Goal: Information Seeking & Learning: Find specific fact

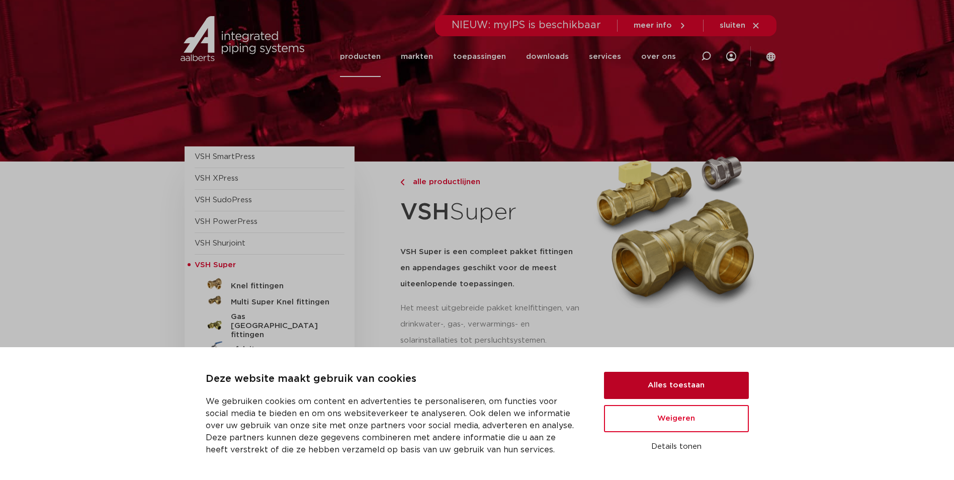
click at [676, 381] on button "Alles toestaan" at bounding box center [676, 384] width 145 height 27
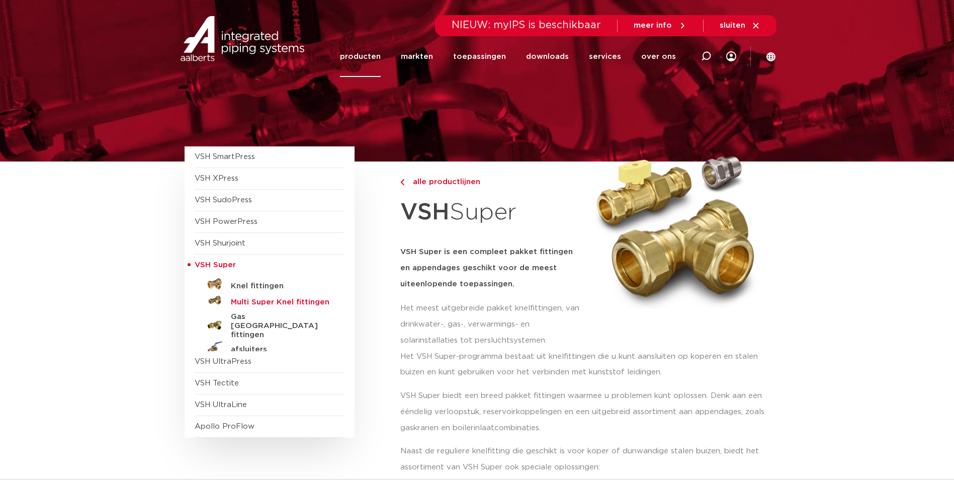
click at [257, 299] on h5 "Multi Super Knel fittingen" at bounding box center [281, 302] width 100 height 9
click at [245, 290] on h5 "Knel fittingen" at bounding box center [281, 285] width 100 height 9
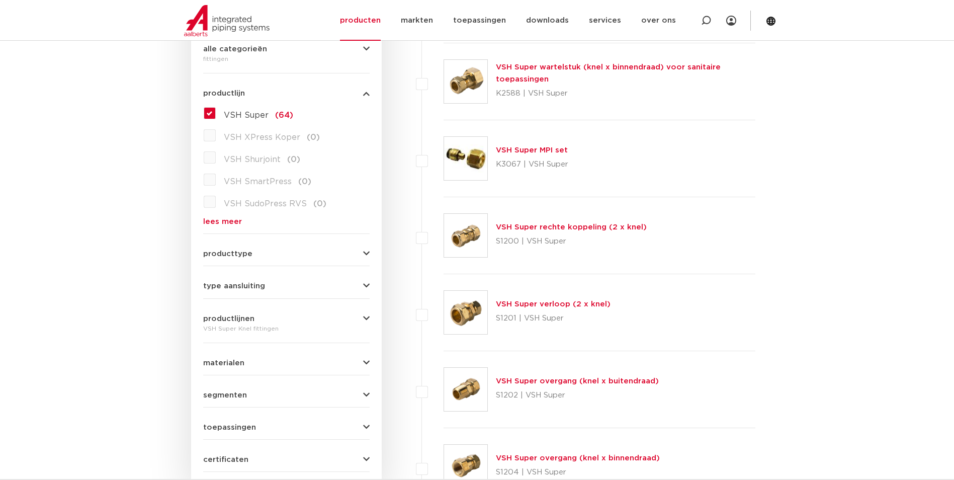
scroll to position [352, 0]
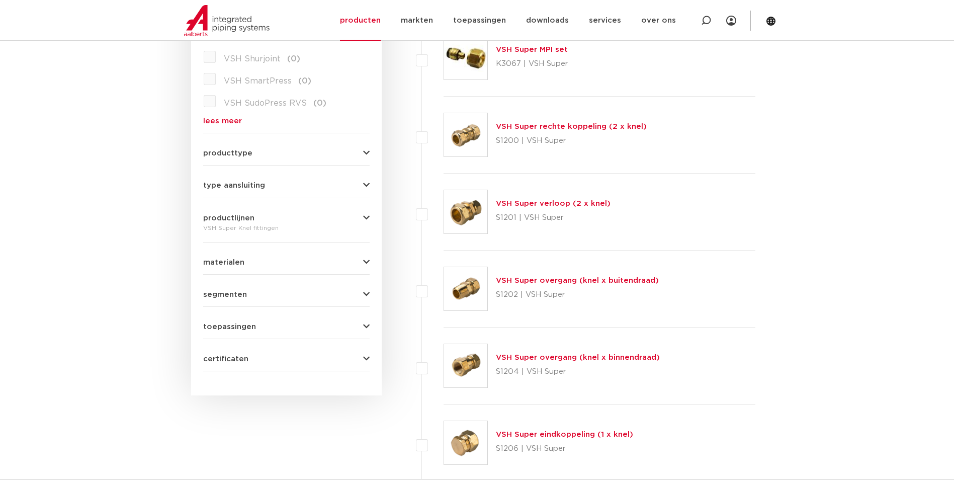
click at [464, 291] on img at bounding box center [465, 288] width 43 height 43
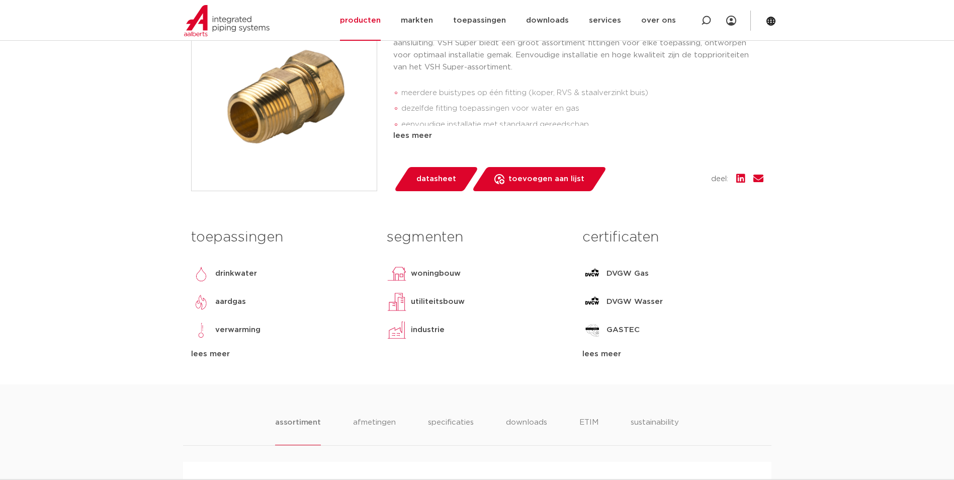
click at [602, 352] on div "lees meer" at bounding box center [672, 354] width 180 height 12
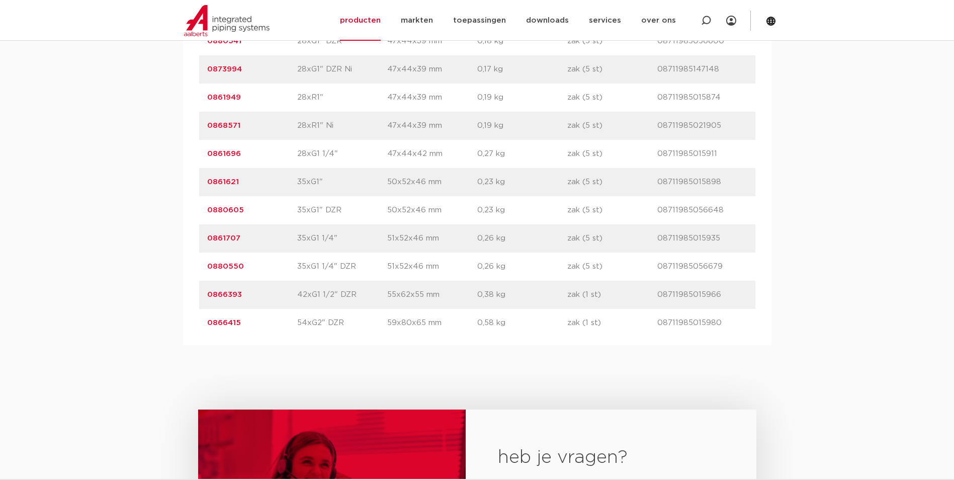
scroll to position [2614, 0]
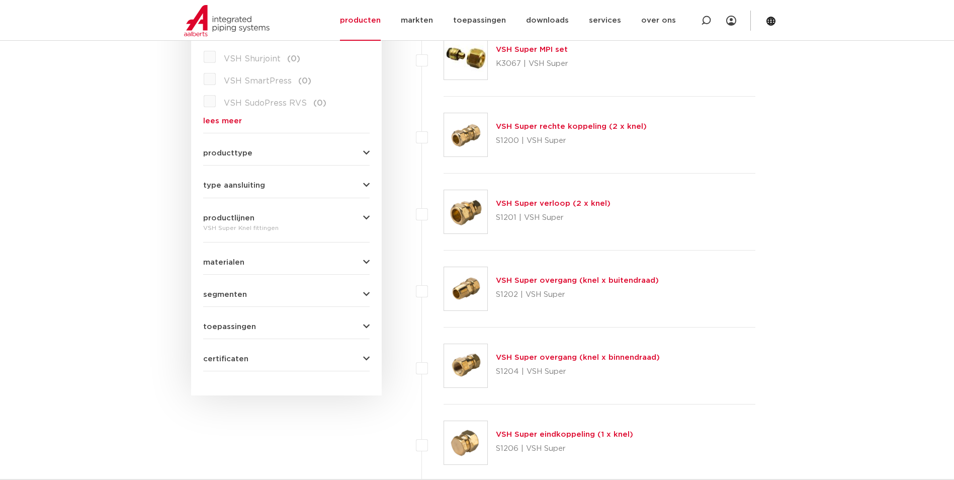
click img
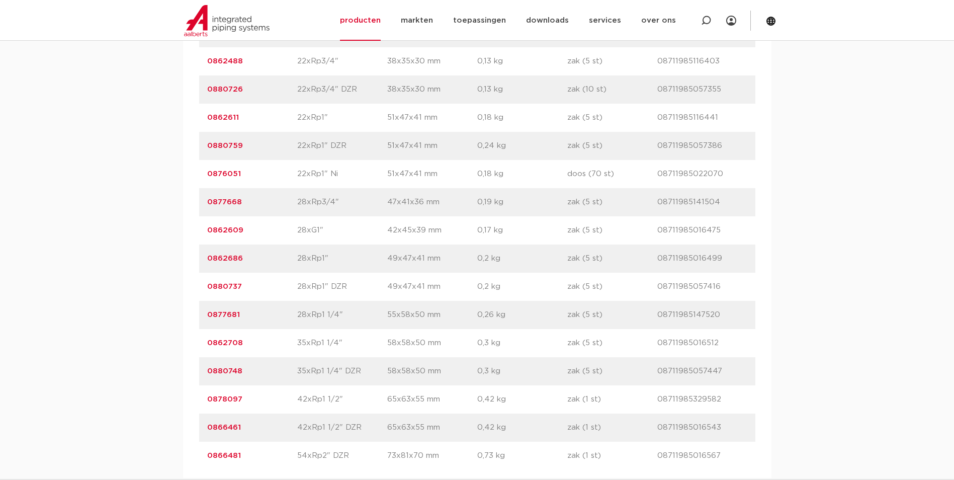
scroll to position [1810, 0]
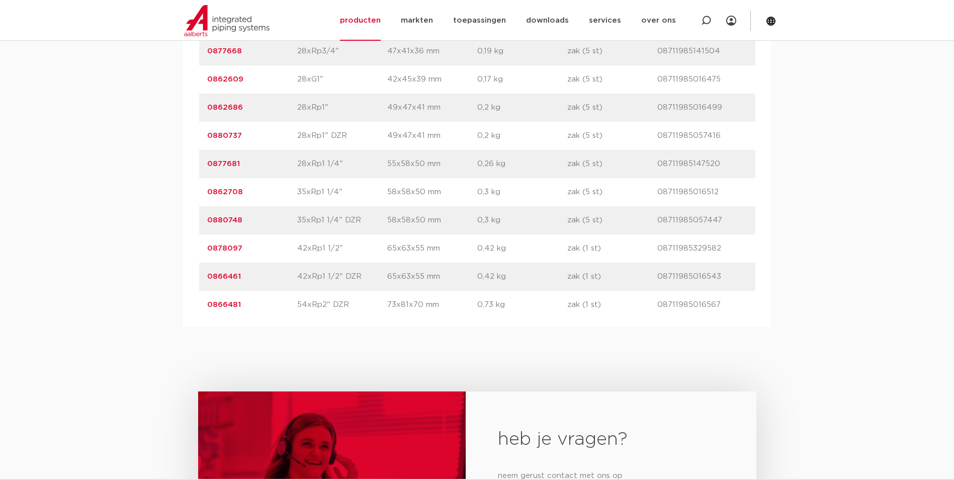
click at [226, 251] on link "0878097" at bounding box center [224, 248] width 35 height 8
drag, startPoint x: 244, startPoint y: 248, endPoint x: 206, endPoint y: 244, distance: 38.4
click at [206, 244] on div "artikelnummer 0878097 afmeting 42xRp1 1/2" afmetingen 65x63x55 mm gewicht 0,42 …" at bounding box center [477, 248] width 556 height 28
drag, startPoint x: 206, startPoint y: 244, endPoint x: 233, endPoint y: 249, distance: 27.7
copy link "0878097"
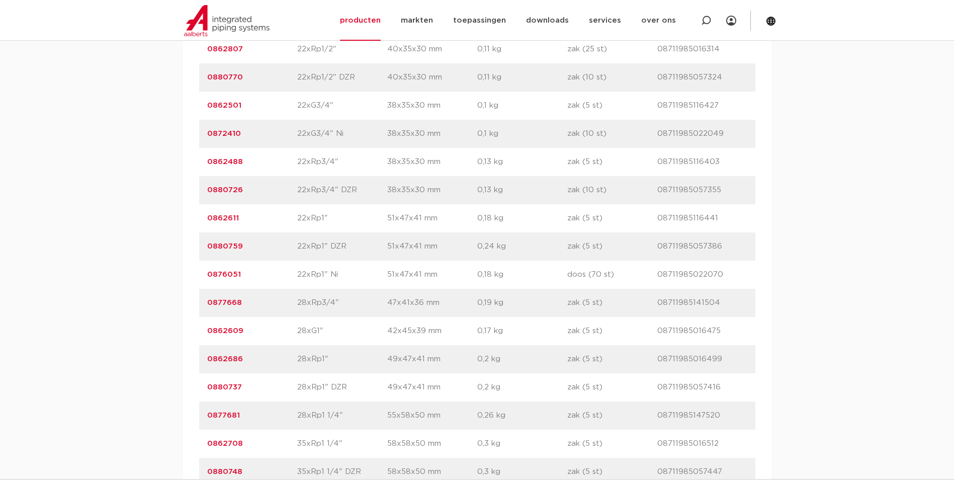
scroll to position [1709, 0]
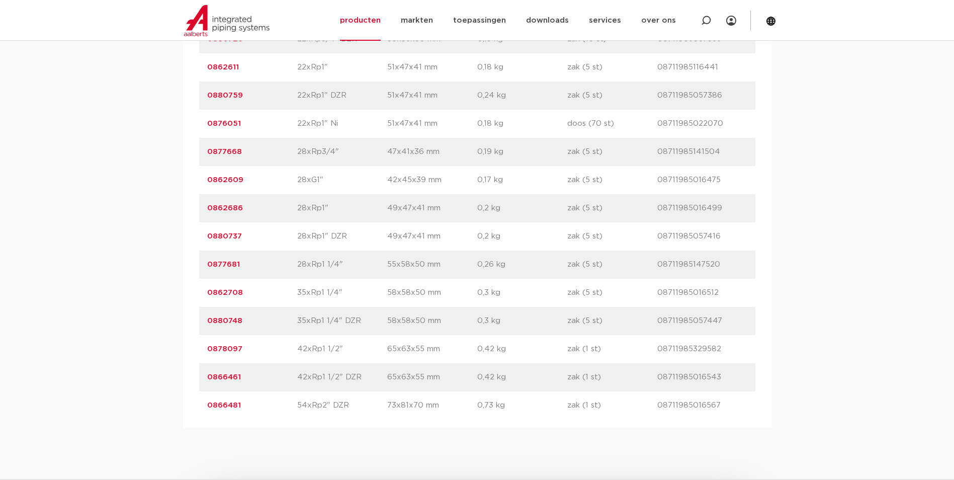
drag, startPoint x: 244, startPoint y: 292, endPoint x: 205, endPoint y: 291, distance: 39.2
click at [205, 291] on div "artikelnummer 0862708 afmeting 35xRp1 1/4" afmetingen 58x58x50 mm gewicht 0,3 k…" at bounding box center [477, 292] width 556 height 28
copy link "0862708"
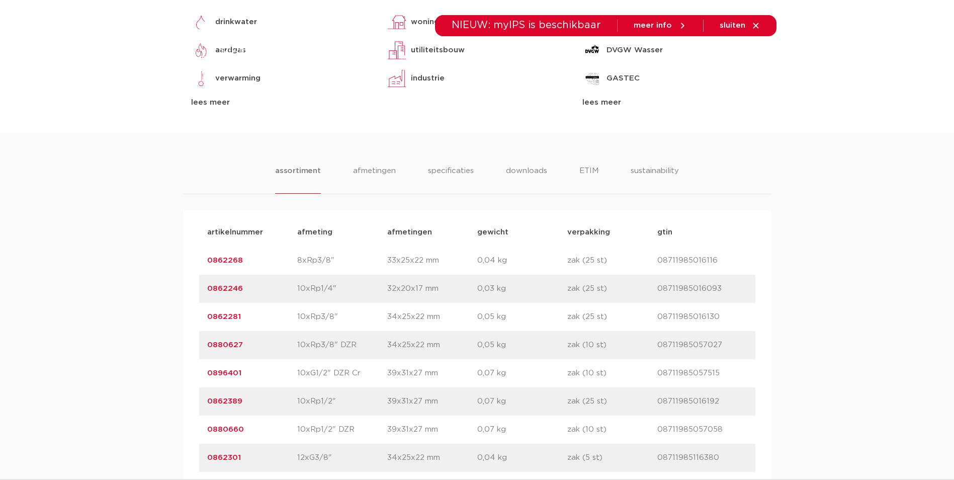
scroll to position [0, 0]
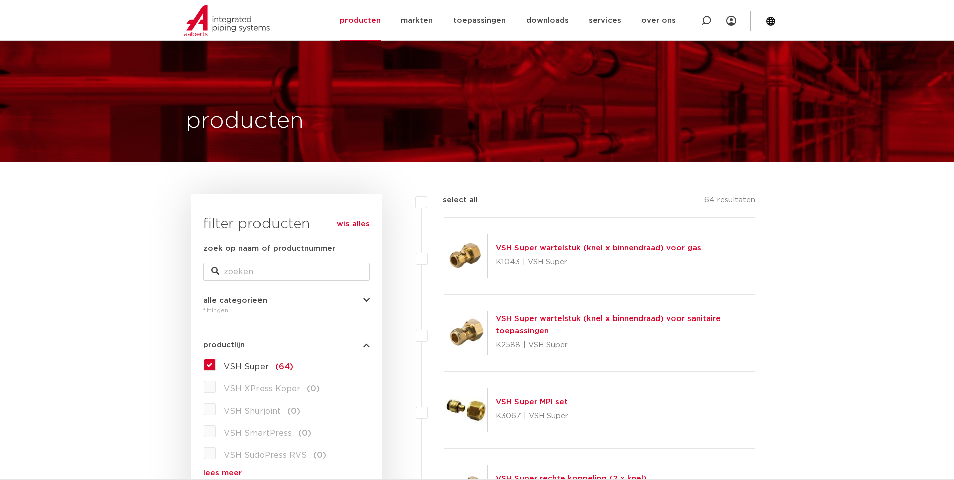
scroll to position [201, 0]
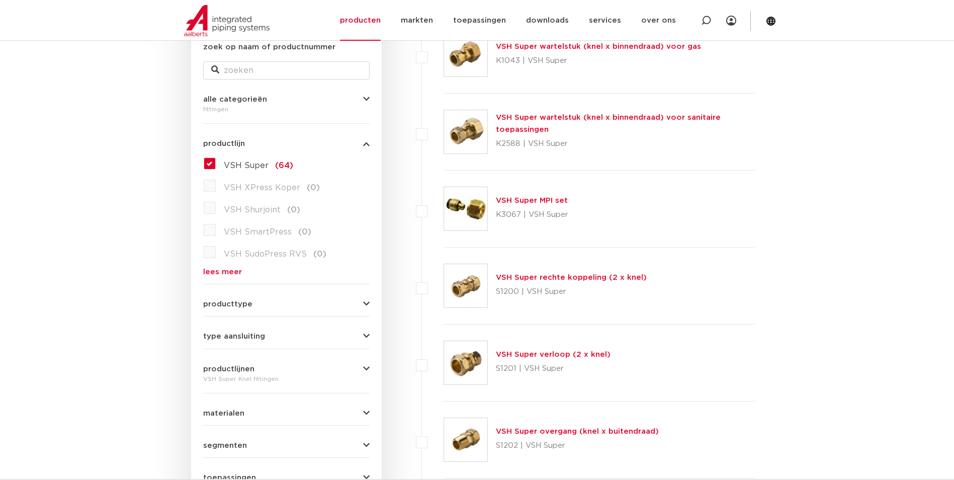
click at [243, 167] on span "VSH Super" at bounding box center [246, 165] width 45 height 8
click at [0, 0] on input "VSH Super (64)" at bounding box center [0, 0] width 0 height 0
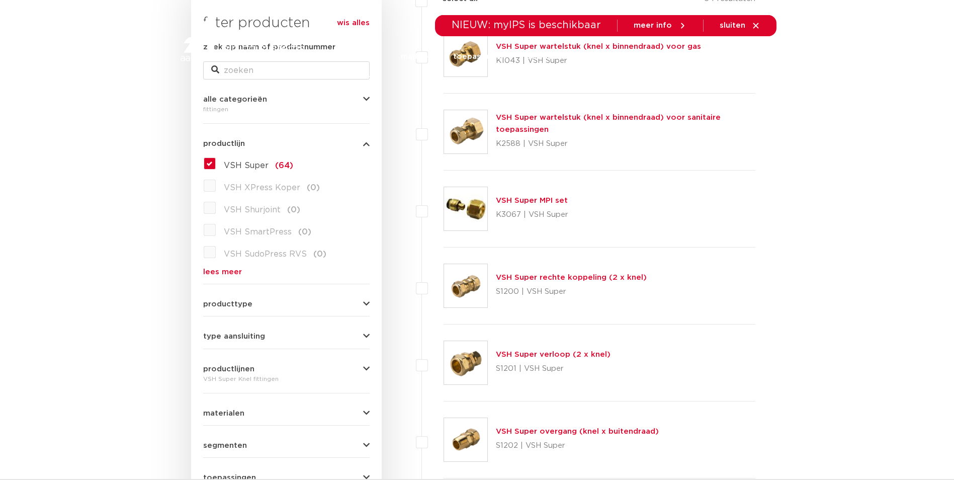
click at [362, 145] on button "productlijn" at bounding box center [286, 144] width 166 height 8
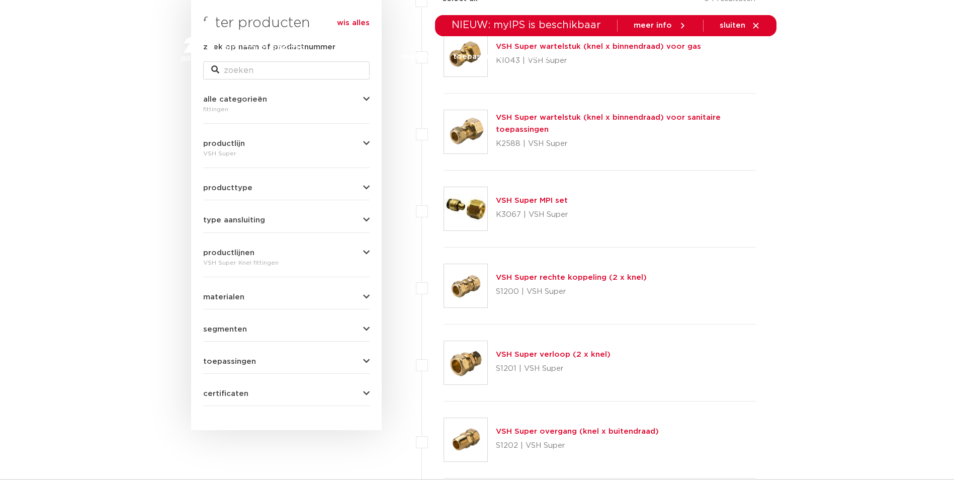
click at [245, 138] on div "productlijn VSH Super VSH Super (64) VSH XPress Koper (0) VSH Shurjoint (0) VSH…" at bounding box center [286, 146] width 166 height 28
click at [230, 155] on div "VSH Super" at bounding box center [286, 153] width 166 height 12
click at [233, 146] on span "productlijn" at bounding box center [224, 144] width 42 height 8
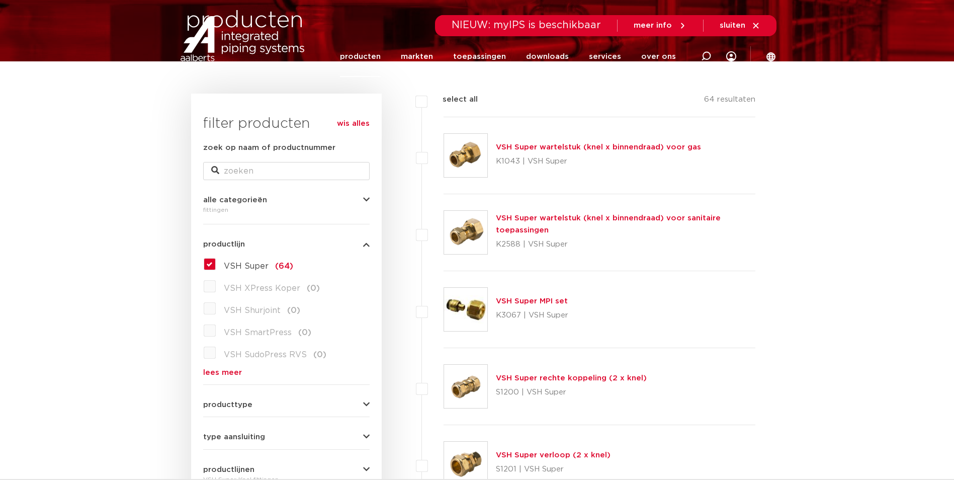
scroll to position [50, 0]
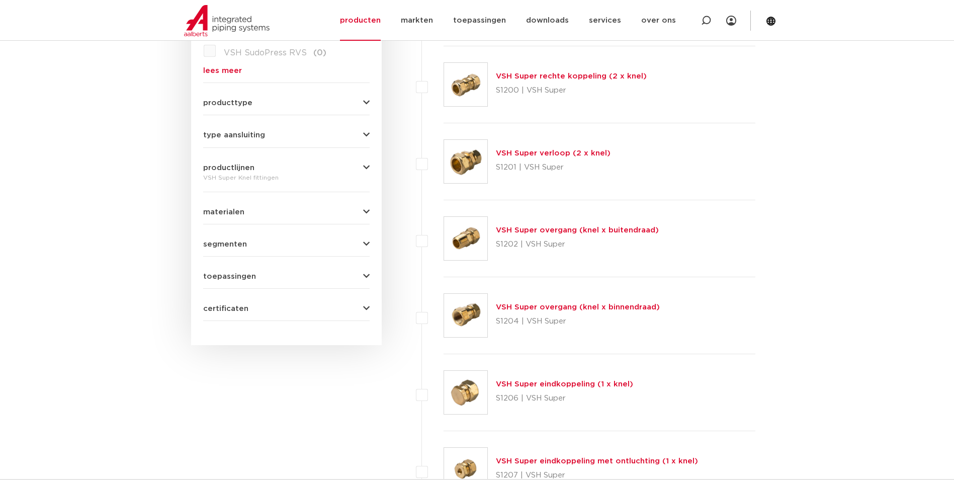
scroll to position [151, 0]
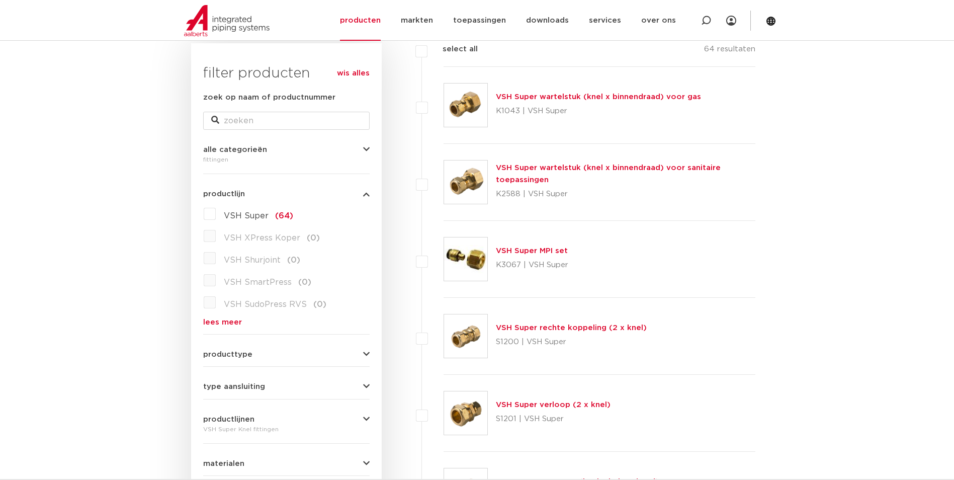
click at [513, 168] on link "VSH Super wartelstuk (knel x binnendraad) voor sanitaire toepassingen" at bounding box center [608, 174] width 225 height 20
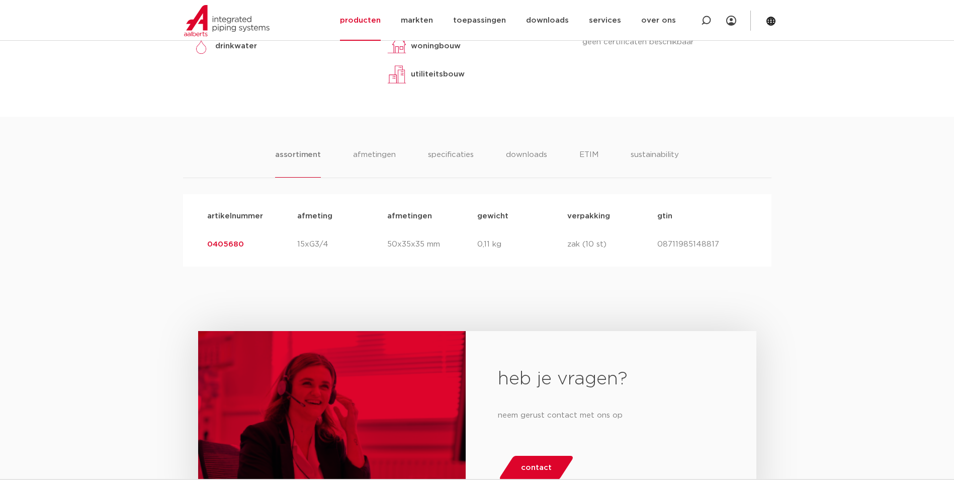
scroll to position [553, 0]
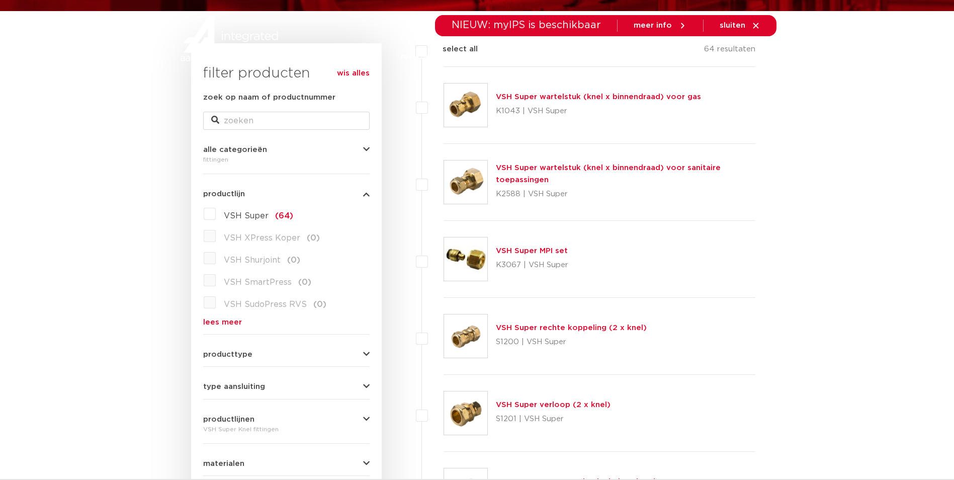
scroll to position [151, 0]
click at [474, 108] on img at bounding box center [465, 104] width 43 height 43
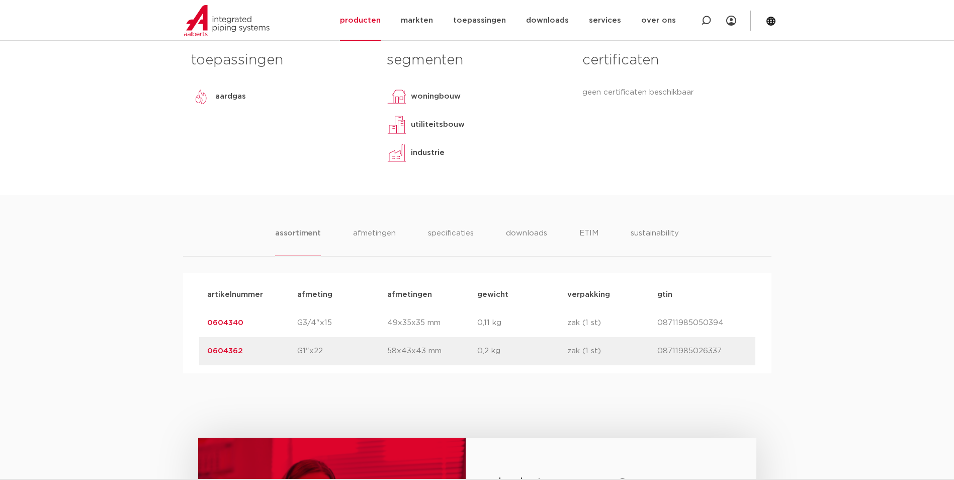
scroll to position [503, 0]
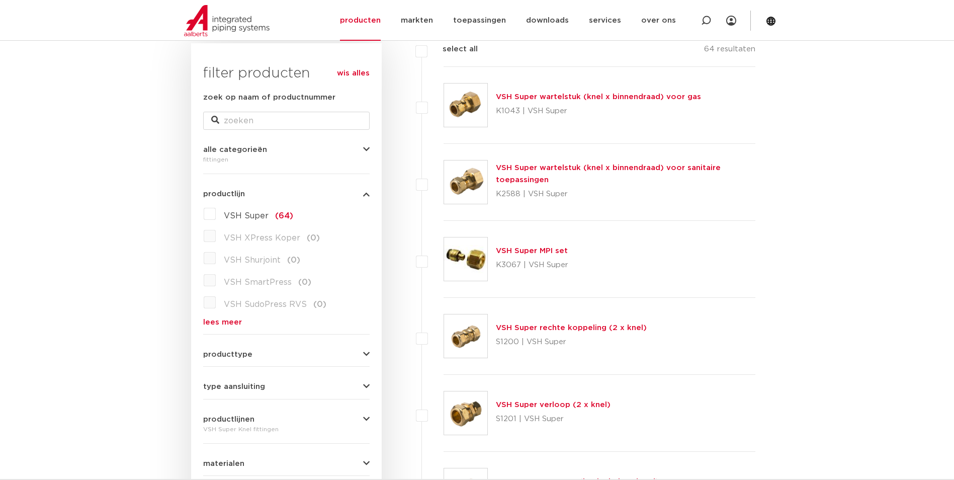
scroll to position [251, 0]
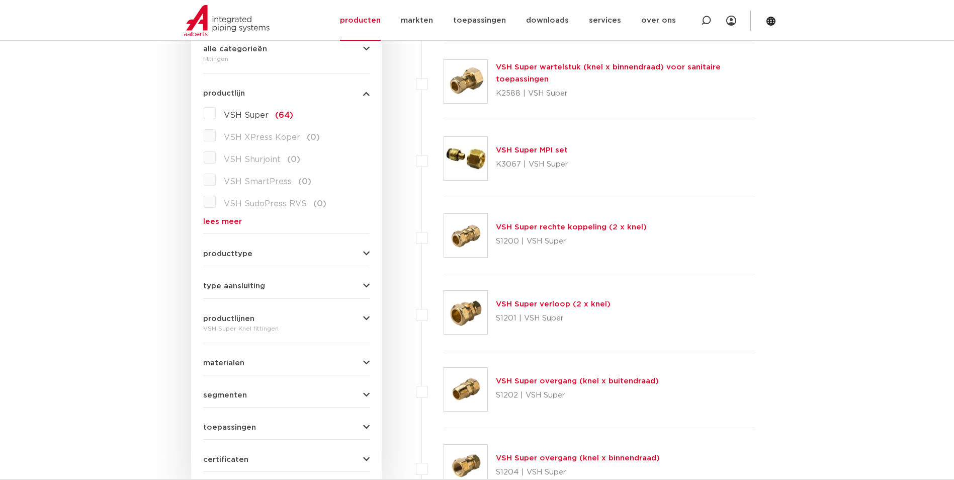
click at [467, 305] on img at bounding box center [465, 312] width 43 height 43
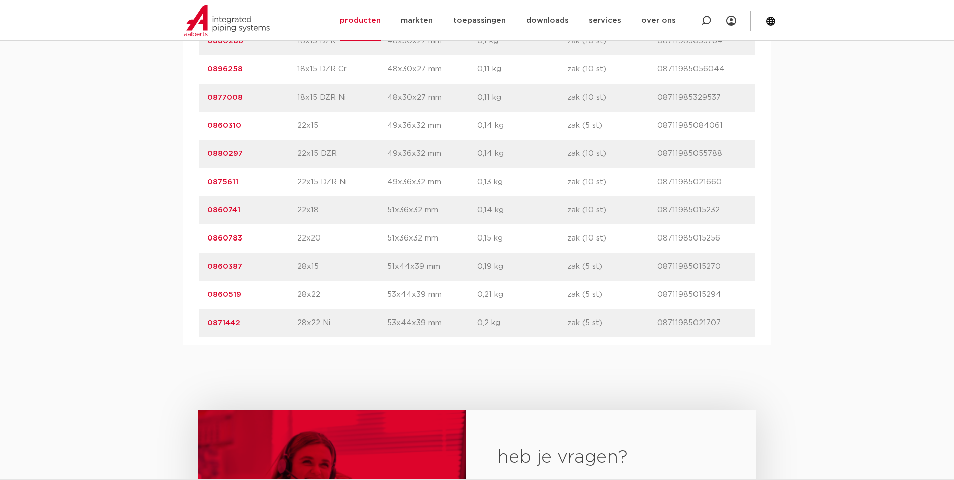
scroll to position [855, 0]
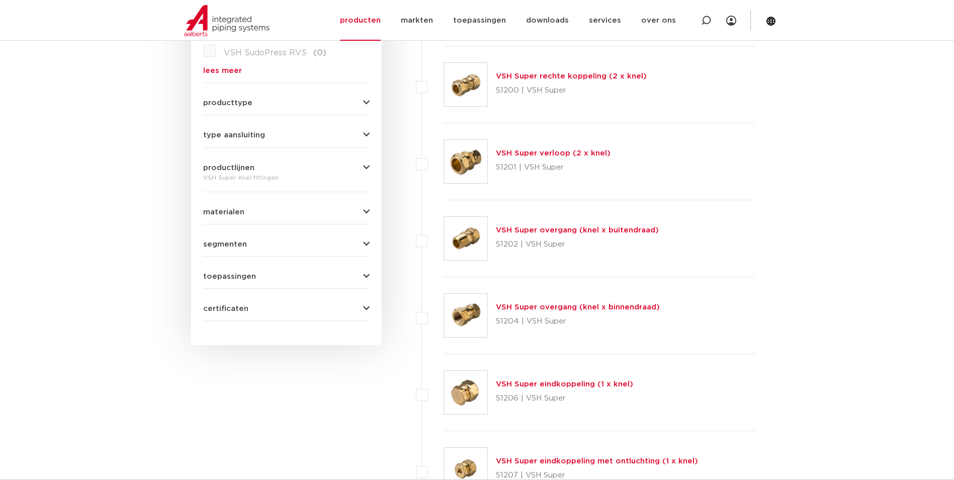
scroll to position [352, 0]
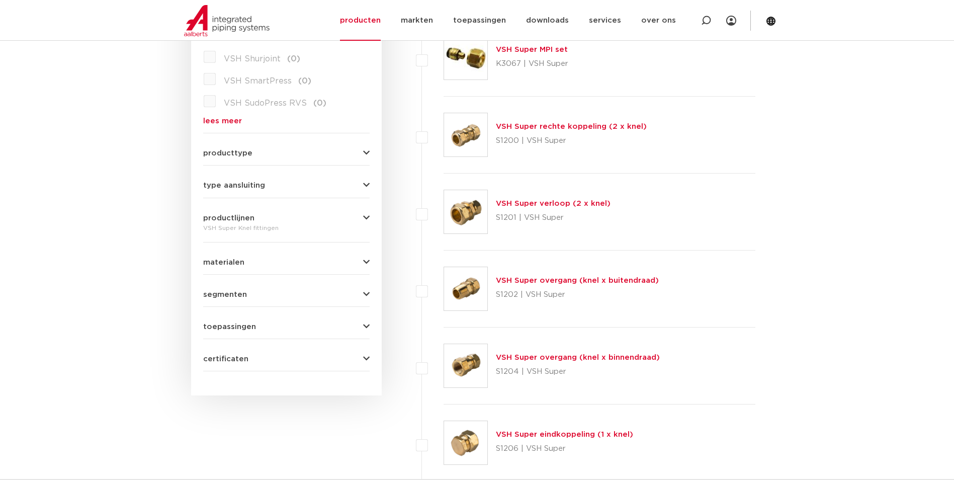
click at [485, 362] on img at bounding box center [465, 365] width 43 height 43
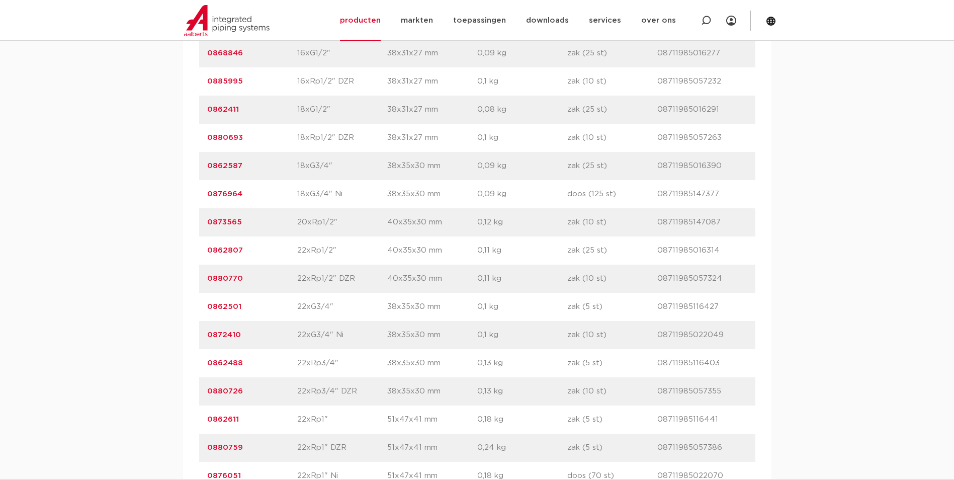
scroll to position [1458, 0]
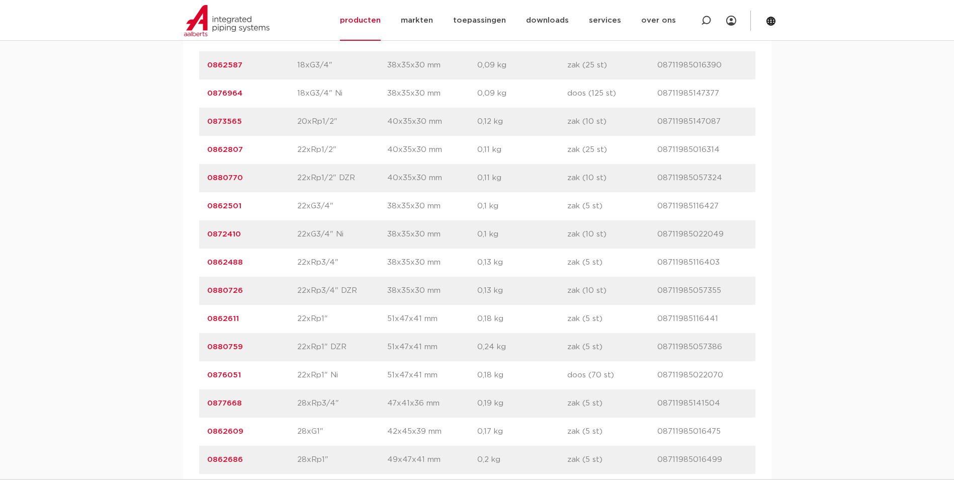
drag, startPoint x: 203, startPoint y: 262, endPoint x: 240, endPoint y: 266, distance: 37.4
click at [240, 266] on div "artikelnummer 0862488 afmeting 22xRp3/4" [GEOGRAPHIC_DATA] 38x35x30 mm gewicht …" at bounding box center [477, 262] width 556 height 28
drag, startPoint x: 240, startPoint y: 266, endPoint x: 225, endPoint y: 264, distance: 14.8
copy link "0862488"
